Goal: Use online tool/utility: Utilize a website feature to perform a specific function

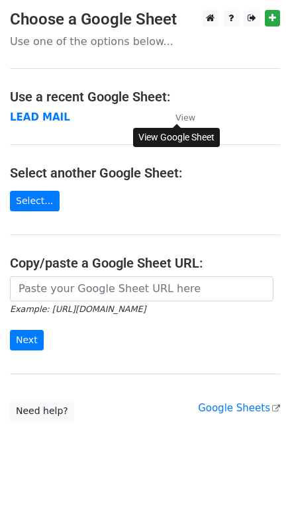
click at [184, 122] on small "View" at bounding box center [186, 118] width 20 height 10
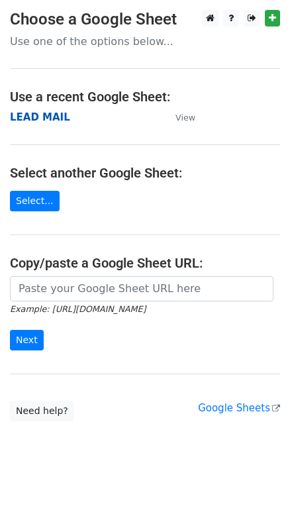
click at [45, 117] on strong "LEAD MAIL" at bounding box center [40, 117] width 60 height 12
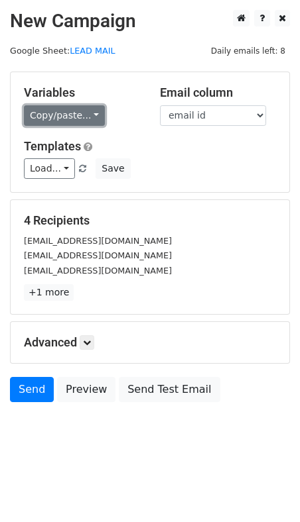
click at [56, 119] on link "Copy/paste..." at bounding box center [64, 115] width 81 height 21
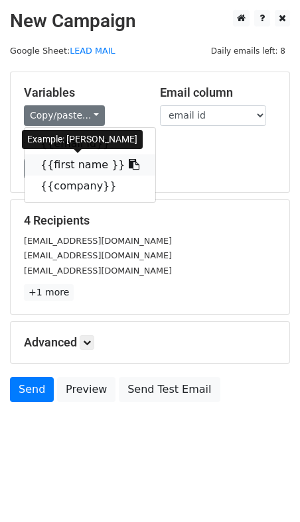
click at [129, 162] on icon at bounding box center [134, 164] width 11 height 11
